Goal: Unclear

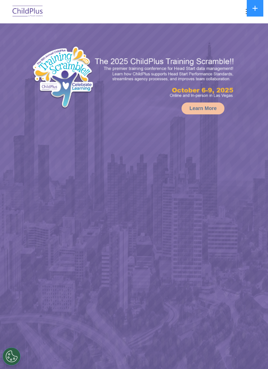
select select "MEDIUM"
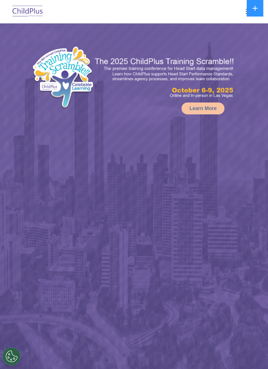
select select "MEDIUM"
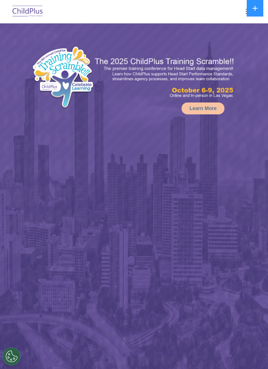
select select "MEDIUM"
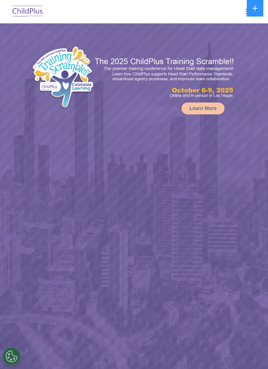
select select "MEDIUM"
